Goal: Transaction & Acquisition: Download file/media

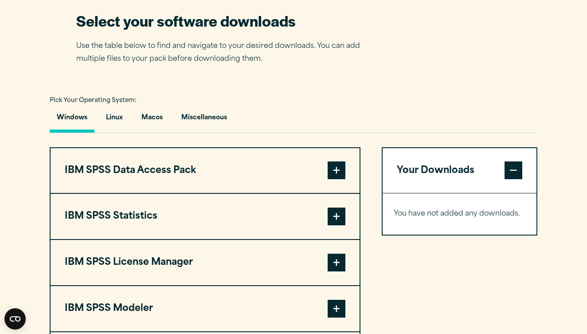
scroll to position [573, 0]
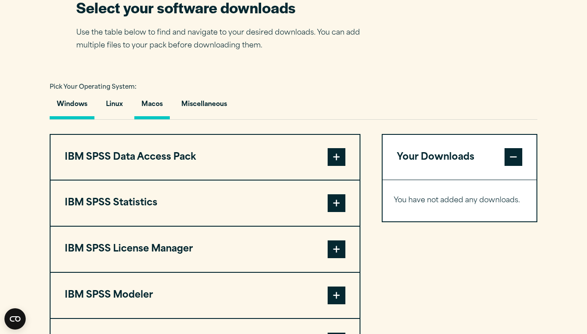
click at [162, 119] on button "Macos" at bounding box center [151, 106] width 35 height 25
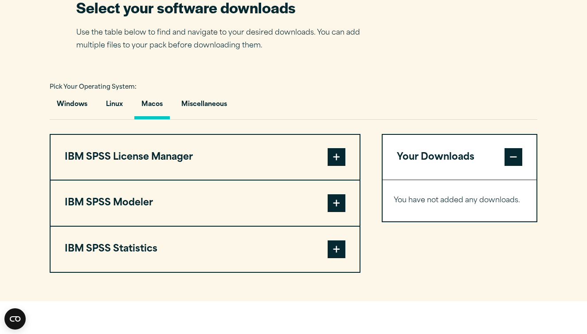
click at [168, 180] on button "IBM SPSS License Manager" at bounding box center [205, 157] width 309 height 45
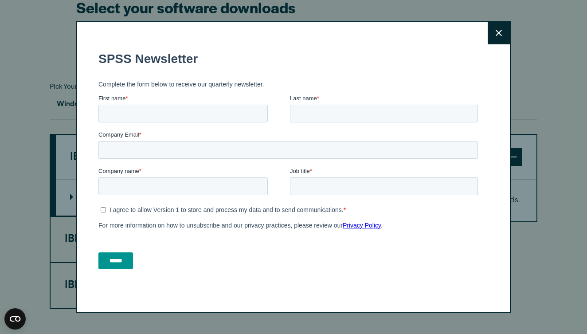
click at [500, 36] on icon at bounding box center [499, 33] width 6 height 7
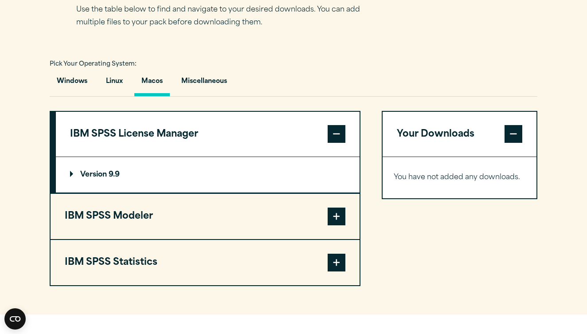
scroll to position [600, 0]
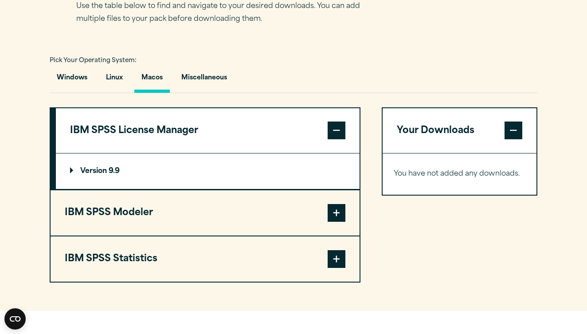
click at [216, 222] on button "IBM SPSS Modeler" at bounding box center [205, 212] width 309 height 45
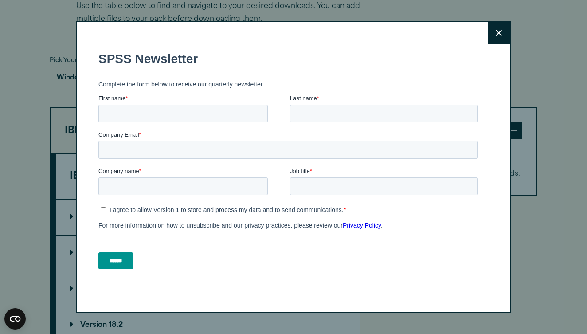
click at [490, 33] on button "Close" at bounding box center [499, 33] width 22 height 22
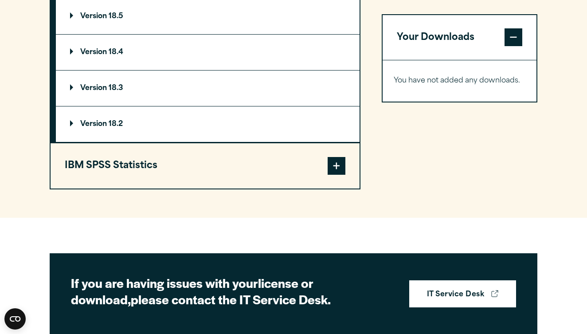
scroll to position [804, 0]
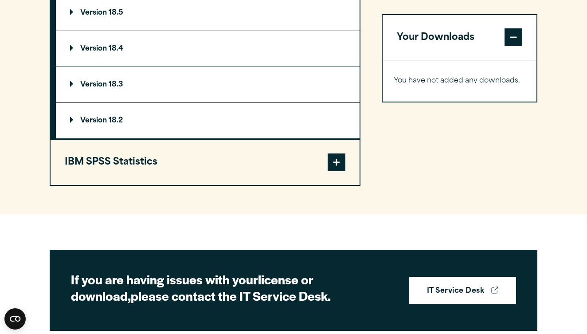
click at [335, 171] on span at bounding box center [337, 162] width 18 height 18
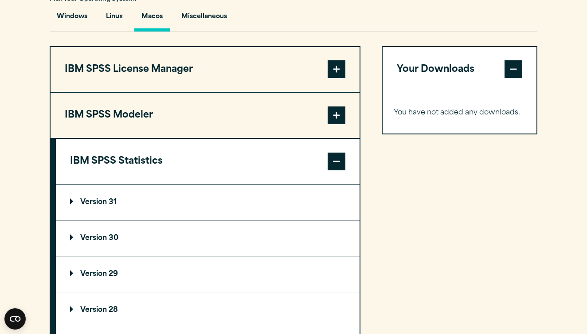
scroll to position [681, 0]
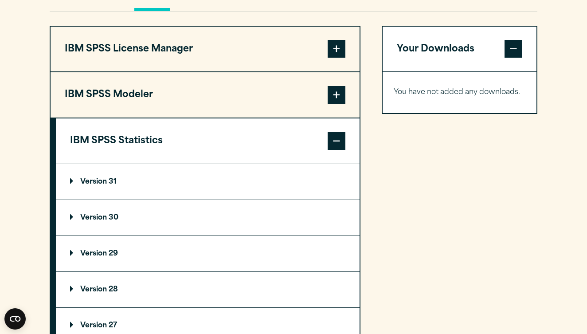
click at [184, 235] on summary "Version 30" at bounding box center [208, 217] width 304 height 35
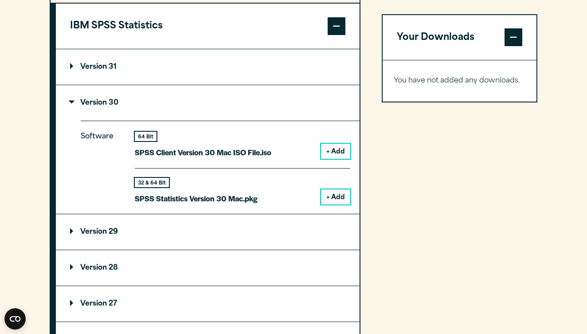
scroll to position [797, 0]
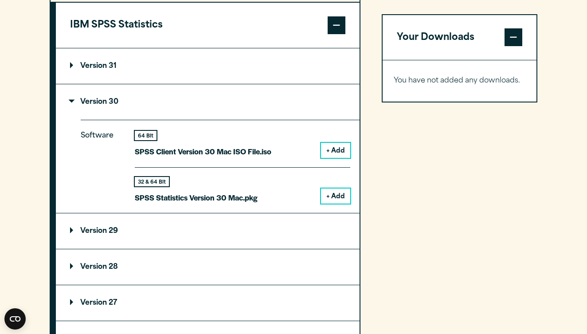
click at [323, 82] on summary "Version 31" at bounding box center [208, 65] width 304 height 35
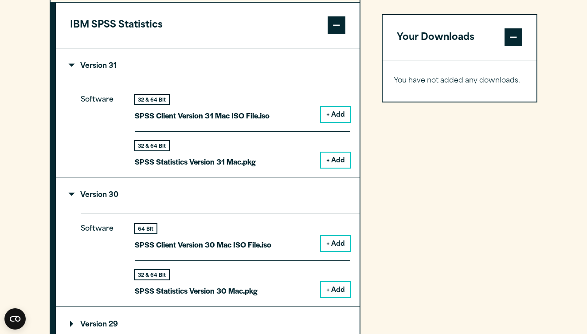
click at [323, 82] on summary "Version 31" at bounding box center [208, 65] width 304 height 35
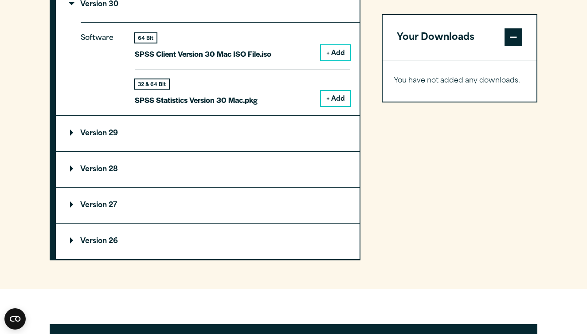
scroll to position [901, 0]
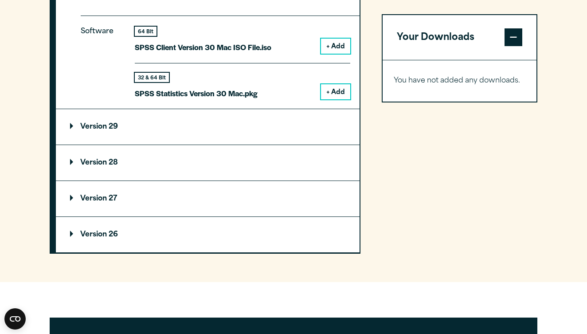
click at [327, 54] on button "+ Add" at bounding box center [335, 46] width 29 height 15
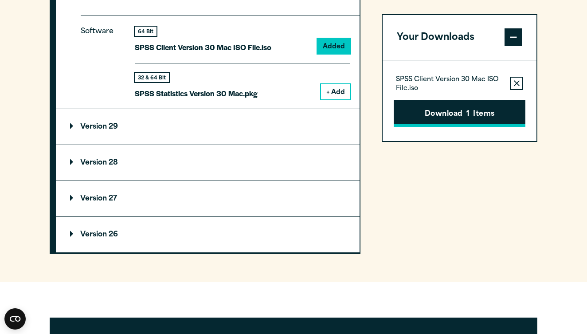
click at [420, 115] on button "Download 1 Items" at bounding box center [460, 113] width 132 height 27
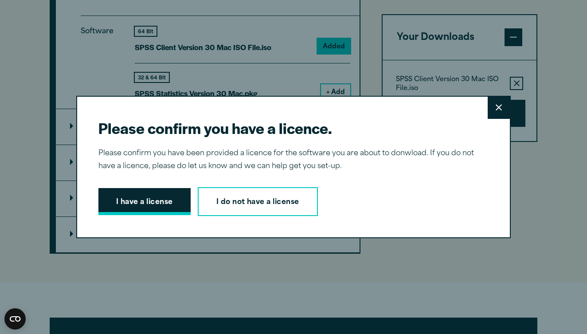
click at [165, 203] on button "I have a license" at bounding box center [144, 201] width 92 height 27
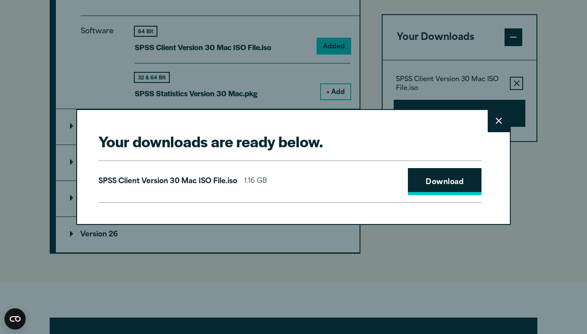
click at [427, 182] on link "Download" at bounding box center [445, 181] width 74 height 27
click at [503, 120] on button "Close" at bounding box center [499, 121] width 22 height 22
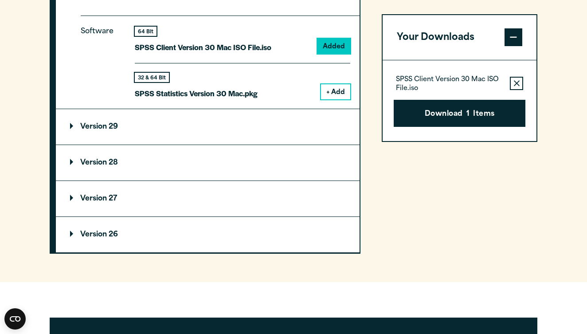
click at [329, 99] on button "+ Add" at bounding box center [335, 91] width 29 height 15
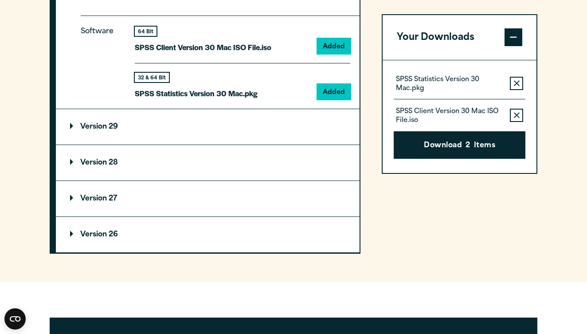
click at [513, 79] on button "Remove this item from your software download list" at bounding box center [516, 83] width 13 height 13
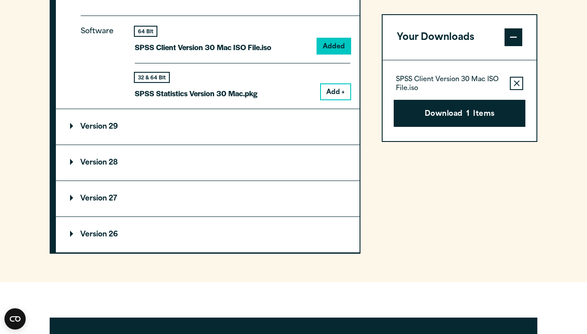
click at [513, 79] on button "Remove this item from your software download list" at bounding box center [516, 83] width 13 height 13
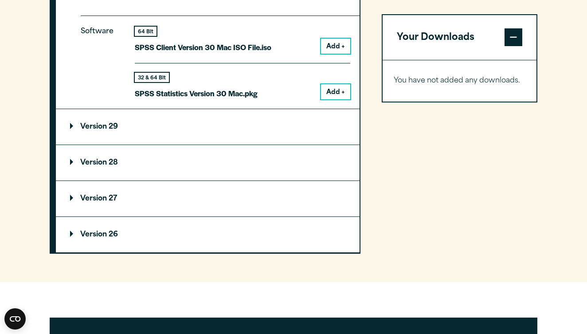
click at [337, 99] on button "Add +" at bounding box center [335, 91] width 29 height 15
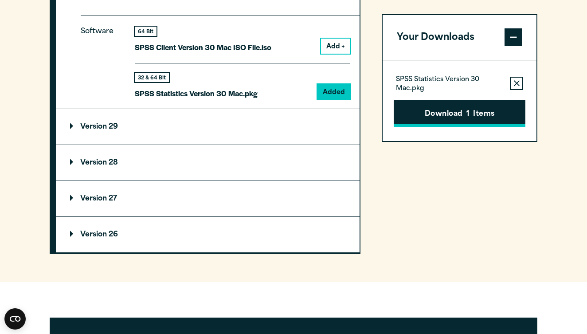
click at [437, 116] on button "Download 1 Items" at bounding box center [460, 113] width 132 height 27
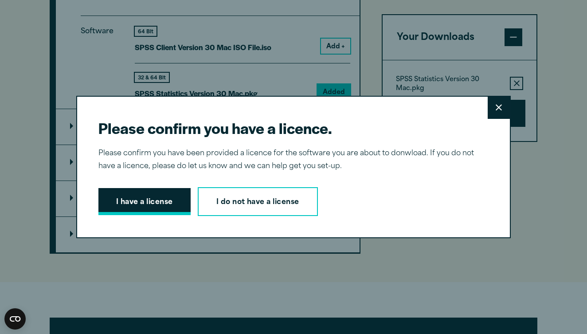
click at [161, 200] on button "I have a license" at bounding box center [144, 201] width 92 height 27
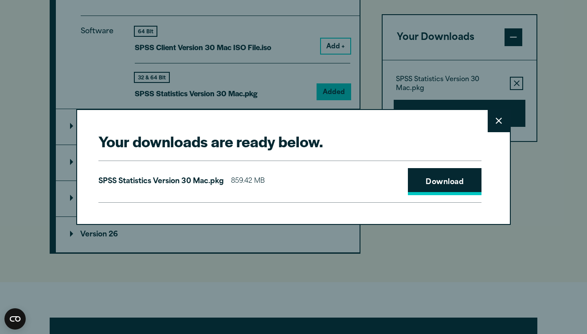
click at [465, 174] on link "Download" at bounding box center [445, 181] width 74 height 27
